Goal: Task Accomplishment & Management: Manage account settings

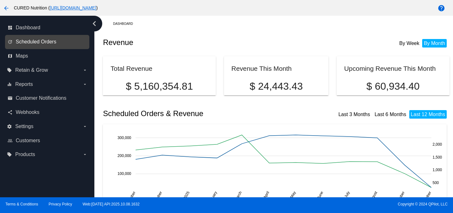
click at [54, 41] on span "Scheduled Orders" at bounding box center [36, 42] width 41 height 6
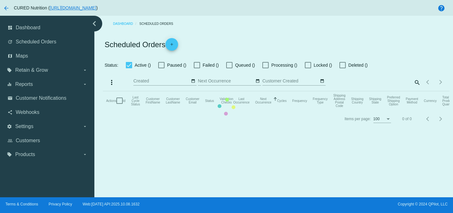
click at [415, 91] on mat-table "Actions Id Last Cycle Status Customer FirstName Customer LastName Customer Emai…" at bounding box center [276, 100] width 346 height 19
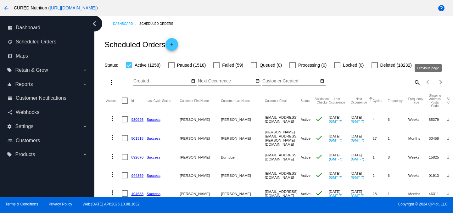
click at [417, 79] on mat-icon "search" at bounding box center [417, 82] width 8 height 10
click at [413, 81] on input "Search" at bounding box center [377, 81] width 86 height 5
paste input "[EMAIL_ADDRESS][DOMAIN_NAME]"
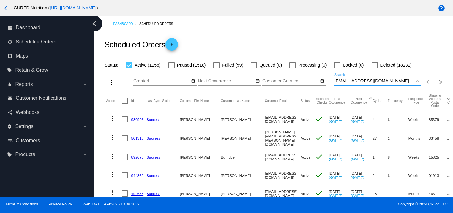
type input "[EMAIL_ADDRESS][DOMAIN_NAME]"
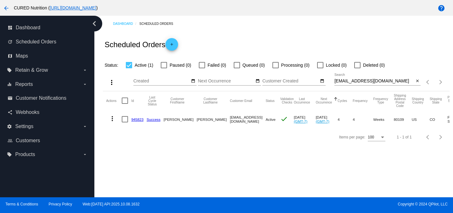
click at [136, 118] on link "945823" at bounding box center [137, 119] width 12 height 4
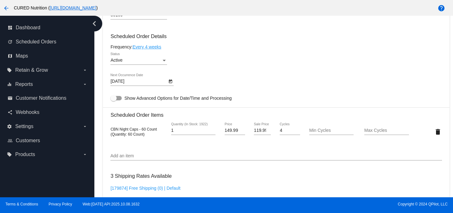
scroll to position [368, 0]
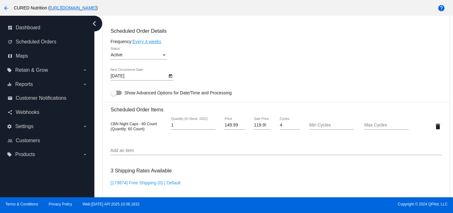
click at [253, 128] on div "119.99 Sale Price" at bounding box center [262, 126] width 28 height 18
click at [256, 128] on input "119.99" at bounding box center [262, 125] width 17 height 5
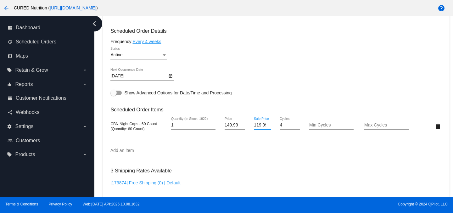
click at [256, 128] on input "119.99" at bounding box center [262, 125] width 17 height 5
type input "104.99"
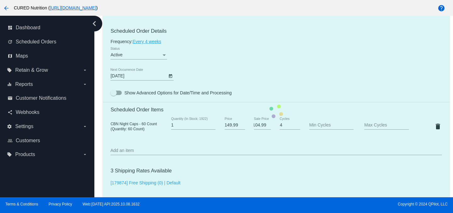
click at [226, 173] on mat-card "Customer 6535883: [PERSON_NAME] [EMAIL_ADDRESS][DOMAIN_NAME] Customer Shipping …" at bounding box center [276, 111] width 346 height 629
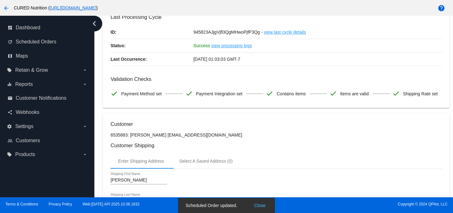
scroll to position [0, 0]
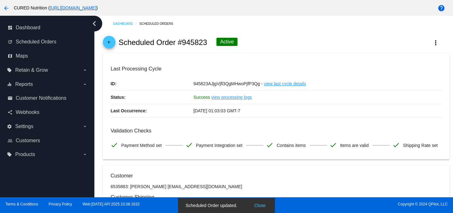
click at [109, 41] on mat-icon "arrow_back" at bounding box center [109, 44] width 8 height 8
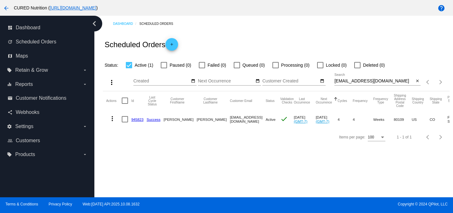
click at [368, 82] on input "[EMAIL_ADDRESS][DOMAIN_NAME]" at bounding box center [374, 81] width 80 height 5
paste input "dinag16@gmai"
type input "[EMAIL_ADDRESS][DOMAIN_NAME]"
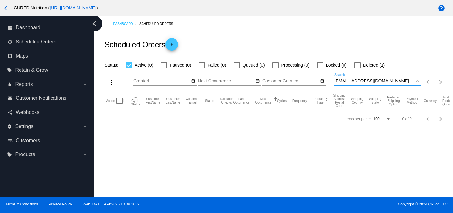
click at [357, 66] on label "Deleted (1)" at bounding box center [369, 65] width 31 height 8
click at [357, 68] on input "Deleted (1)" at bounding box center [357, 68] width 0 height 0
checkbox input "true"
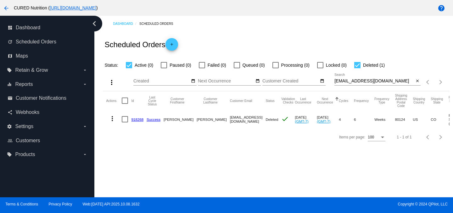
click at [114, 118] on mat-icon "more_vert" at bounding box center [112, 119] width 8 height 8
click at [134, 134] on span "View Event Logs" at bounding box center [141, 134] width 33 height 5
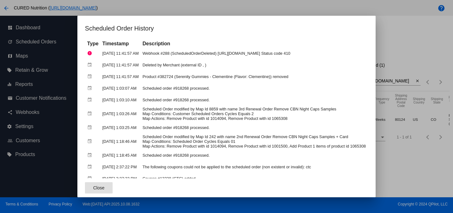
click at [93, 186] on span "Close" at bounding box center [98, 187] width 11 height 5
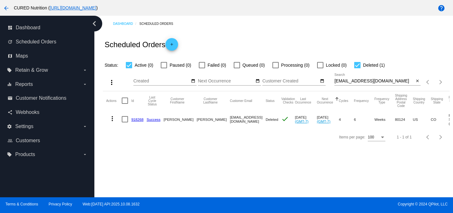
click at [136, 119] on link "918268" at bounding box center [137, 119] width 12 height 4
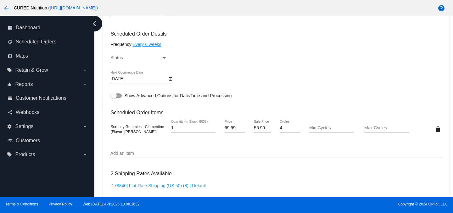
scroll to position [358, 0]
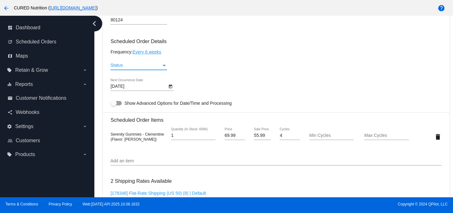
click at [161, 68] on div "Status" at bounding box center [135, 65] width 51 height 5
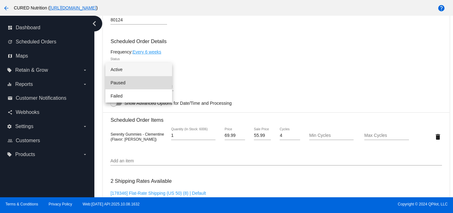
click at [139, 84] on span "Paused" at bounding box center [138, 82] width 57 height 13
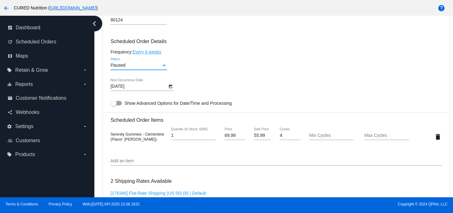
click at [170, 90] on icon "Open calendar" at bounding box center [170, 87] width 4 height 8
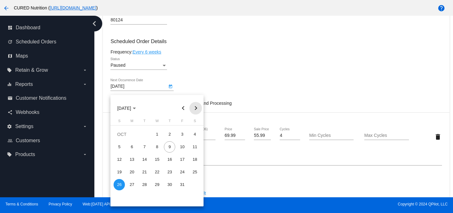
click at [196, 108] on button "Next month" at bounding box center [195, 108] width 13 height 13
click at [193, 107] on button "Next month" at bounding box center [195, 108] width 13 height 13
click at [172, 133] on div "1" at bounding box center [169, 134] width 11 height 11
type input "[DATE]"
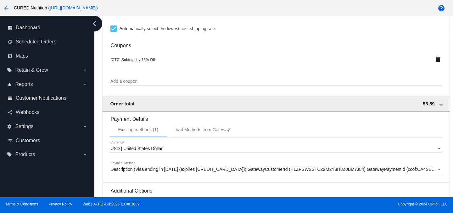
scroll to position [625, 0]
